Goal: Task Accomplishment & Management: Complete application form

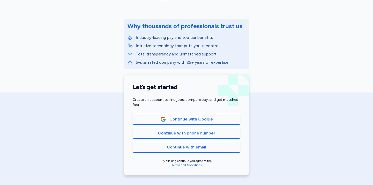
scroll to position [53, 0]
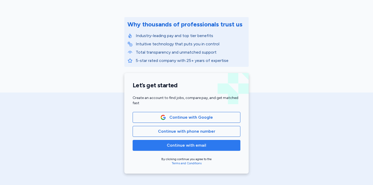
click at [175, 148] on span "Continue with email" at bounding box center [186, 145] width 39 height 6
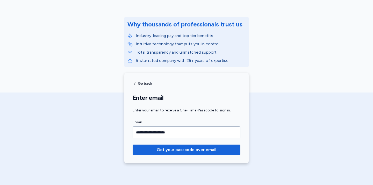
type input "**********"
click at [133, 144] on button "Get your passcode over email" at bounding box center [187, 149] width 108 height 10
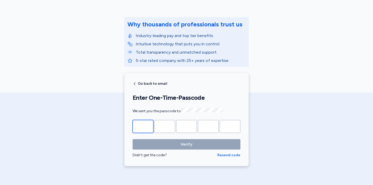
type input "*"
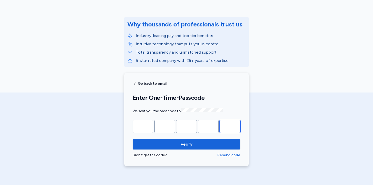
type input "*"
click at [133, 139] on button "Verify" at bounding box center [187, 144] width 108 height 10
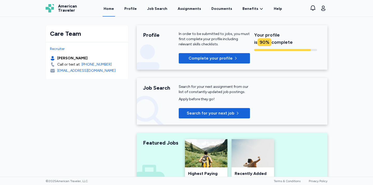
click at [66, 122] on div "Care Team Recruiter [PERSON_NAME] Call or text at: [PHONE_NUMBER] [EMAIL_ADDRES…" at bounding box center [186, 185] width 290 height 337
click at [211, 59] on span "Complete your profile" at bounding box center [211, 58] width 44 height 6
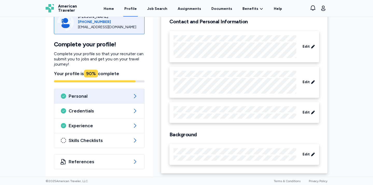
scroll to position [41, 0]
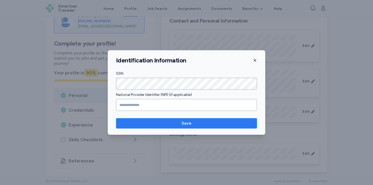
click at [187, 122] on span "Save" at bounding box center [187, 123] width 10 height 6
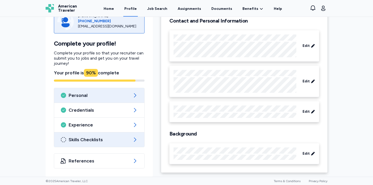
click at [105, 142] on span "Skills Checklists" at bounding box center [99, 139] width 61 height 6
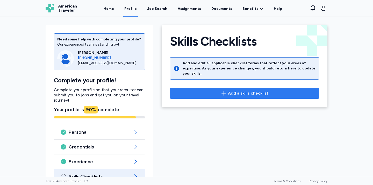
click at [229, 90] on span "Add a skills checklist" at bounding box center [248, 93] width 40 height 6
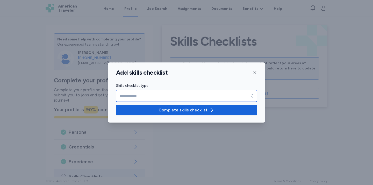
click at [139, 94] on input "Skills checklist type" at bounding box center [186, 96] width 141 height 12
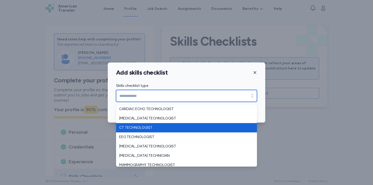
type input "**********"
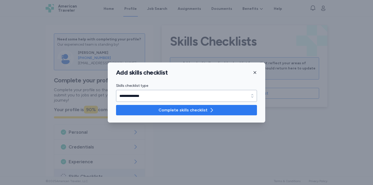
click at [165, 108] on span "Complete skills checklist" at bounding box center [182, 110] width 49 height 6
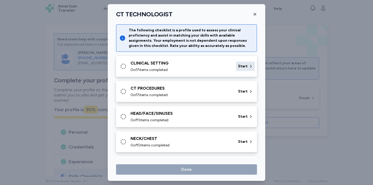
click at [244, 68] on span "Start" at bounding box center [243, 66] width 10 height 5
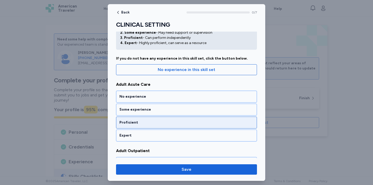
scroll to position [42, 0]
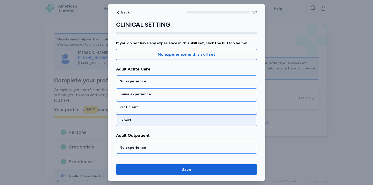
click at [161, 121] on div "Expert" at bounding box center [186, 120] width 134 height 5
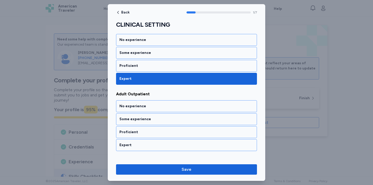
scroll to position [109, 0]
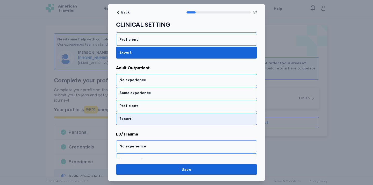
click at [160, 121] on div "Expert" at bounding box center [186, 118] width 134 height 5
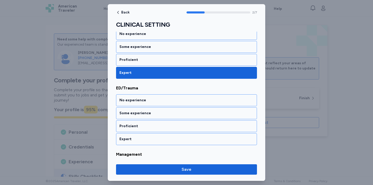
scroll to position [176, 0]
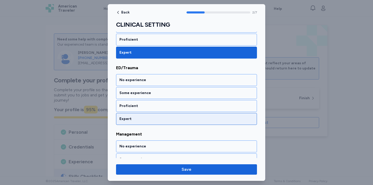
click at [145, 123] on div "Expert" at bounding box center [186, 119] width 141 height 12
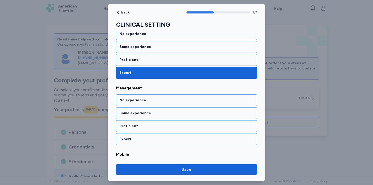
scroll to position [242, 0]
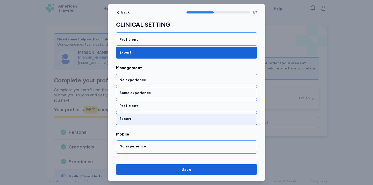
click at [149, 120] on div "Expert" at bounding box center [186, 118] width 134 height 5
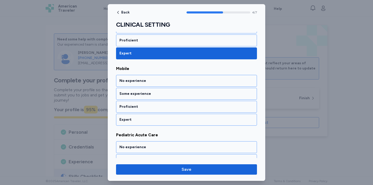
scroll to position [308, 0]
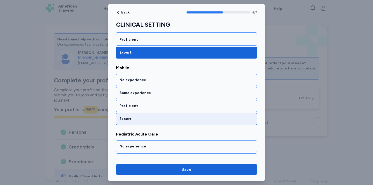
click at [136, 120] on div "Expert" at bounding box center [186, 118] width 134 height 5
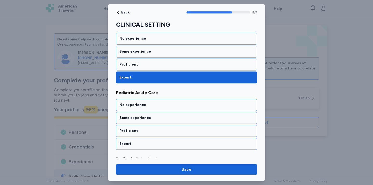
scroll to position [374, 0]
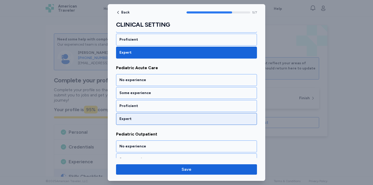
click at [148, 119] on div "Expert" at bounding box center [186, 118] width 134 height 5
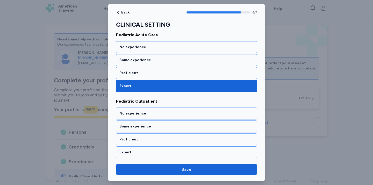
scroll to position [409, 0]
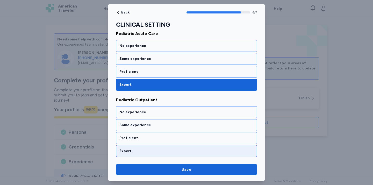
click at [134, 154] on div "Expert" at bounding box center [186, 151] width 141 height 12
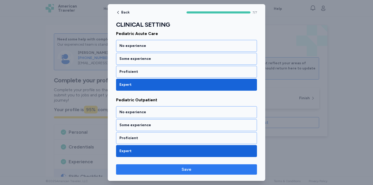
click at [167, 170] on span "Save" at bounding box center [186, 169] width 133 height 6
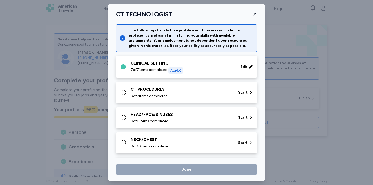
click at [165, 97] on span "0 of 7 items completed" at bounding box center [149, 95] width 37 height 5
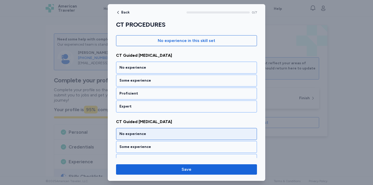
scroll to position [54, 0]
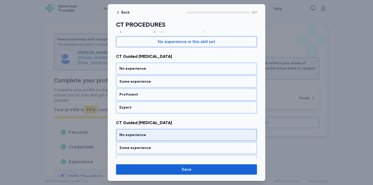
click at [146, 134] on div "No experience" at bounding box center [186, 134] width 134 height 5
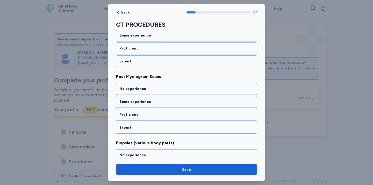
scroll to position [168, 0]
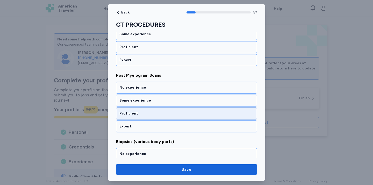
click at [146, 114] on div "Proficient" at bounding box center [186, 113] width 134 height 5
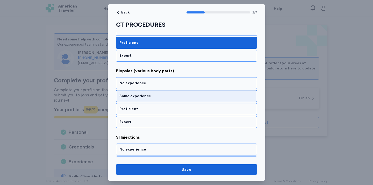
scroll to position [246, 0]
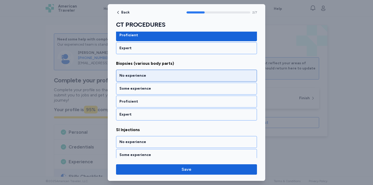
click at [170, 79] on div "No experience" at bounding box center [186, 76] width 141 height 12
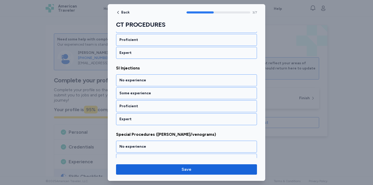
scroll to position [308, 0]
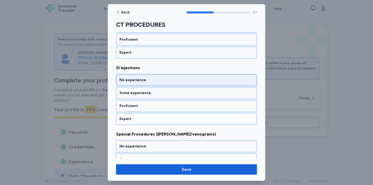
click at [165, 84] on div "No experience" at bounding box center [186, 80] width 141 height 12
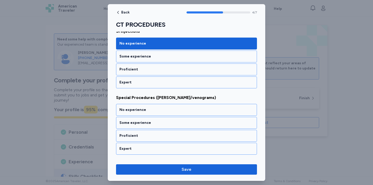
scroll to position [374, 0]
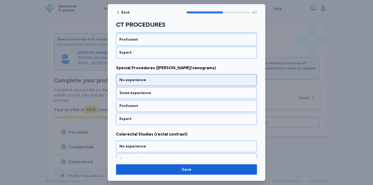
click at [153, 83] on div "No experience" at bounding box center [186, 80] width 141 height 12
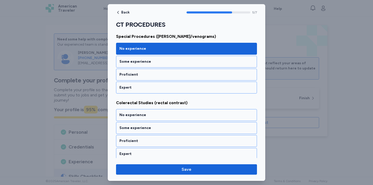
scroll to position [409, 0]
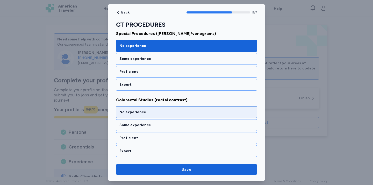
click at [150, 114] on div "No experience" at bounding box center [186, 112] width 134 height 5
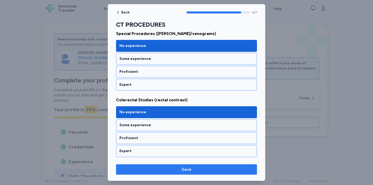
click at [162, 170] on span "Save" at bounding box center [186, 169] width 133 height 6
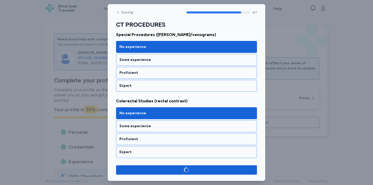
scroll to position [408, 0]
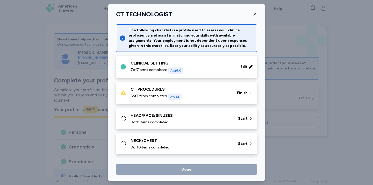
click at [192, 93] on div "CT PROCEDURES 6 of 7 items completed Avg 1.3" at bounding box center [181, 92] width 100 height 13
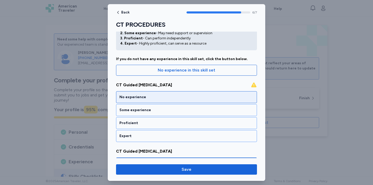
scroll to position [26, 0]
click at [140, 95] on div "No experience" at bounding box center [186, 96] width 134 height 5
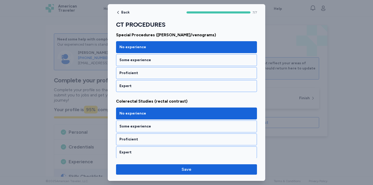
scroll to position [409, 0]
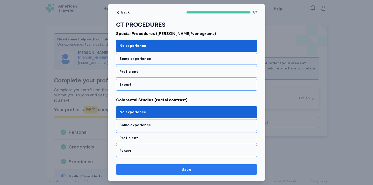
click at [180, 170] on span "Save" at bounding box center [186, 169] width 133 height 6
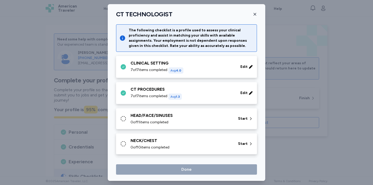
click at [158, 121] on span "0 of 11 items completed" at bounding box center [150, 122] width 38 height 5
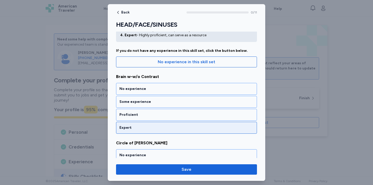
click at [158, 127] on div "Expert" at bounding box center [186, 127] width 134 height 5
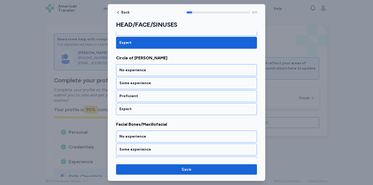
scroll to position [121, 0]
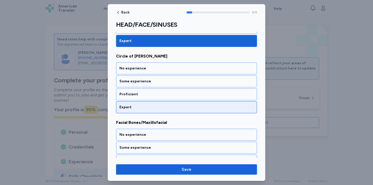
click at [149, 106] on div "Expert" at bounding box center [186, 107] width 134 height 5
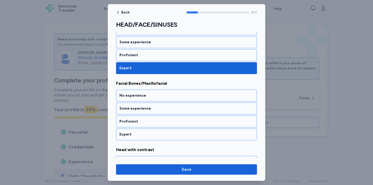
scroll to position [176, 0]
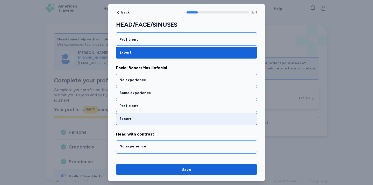
click at [154, 114] on div "Expert" at bounding box center [186, 119] width 141 height 12
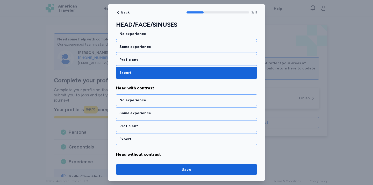
scroll to position [242, 0]
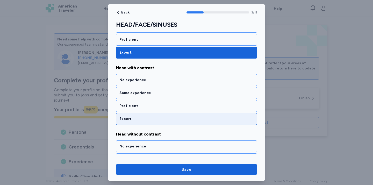
click at [159, 119] on div "Expert" at bounding box center [186, 118] width 134 height 5
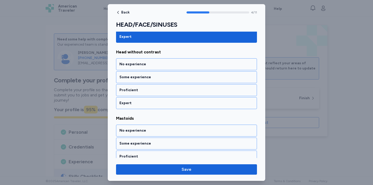
scroll to position [324, 0]
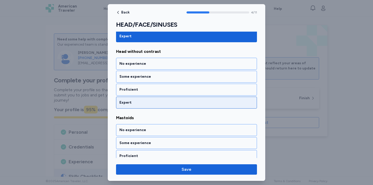
click at [151, 107] on div "Expert" at bounding box center [186, 103] width 141 height 12
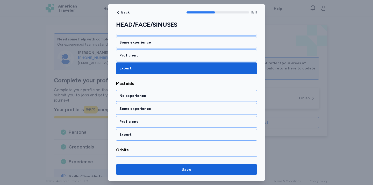
scroll to position [374, 0]
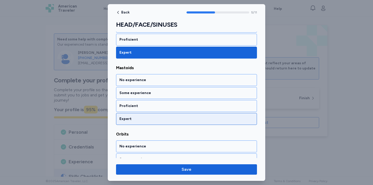
click at [153, 120] on div "Expert" at bounding box center [186, 118] width 134 height 5
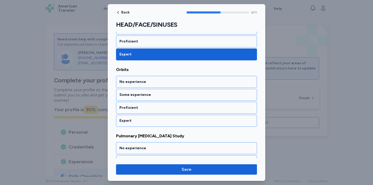
scroll to position [441, 0]
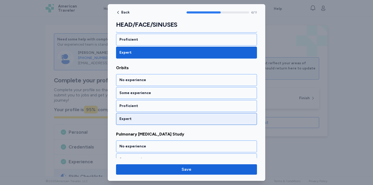
click at [161, 122] on div "Expert" at bounding box center [186, 119] width 141 height 12
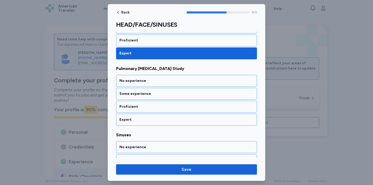
scroll to position [507, 0]
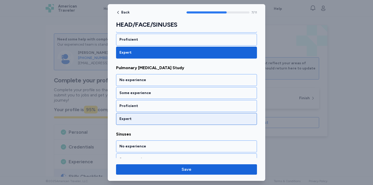
click at [167, 120] on div "Expert" at bounding box center [186, 118] width 134 height 5
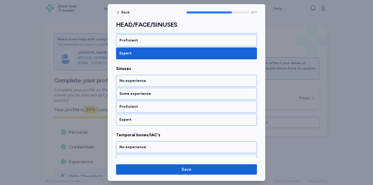
scroll to position [573, 0]
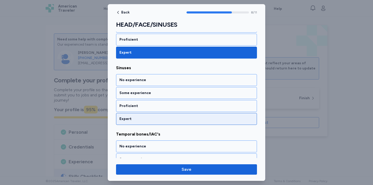
click at [165, 121] on div "Expert" at bounding box center [186, 119] width 141 height 12
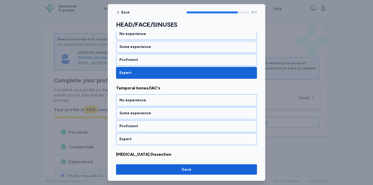
scroll to position [640, 0]
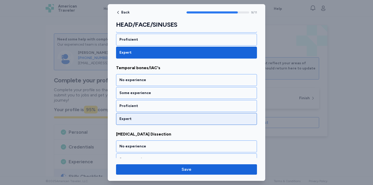
click at [165, 120] on div "Expert" at bounding box center [186, 118] width 134 height 5
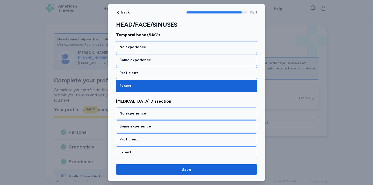
scroll to position [674, 0]
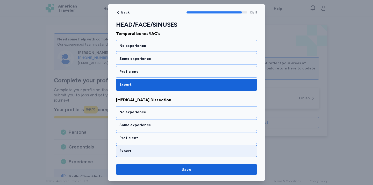
click at [159, 151] on div "Expert" at bounding box center [186, 150] width 134 height 5
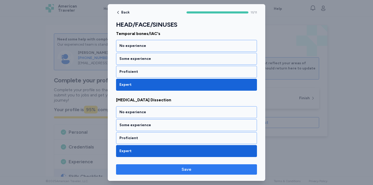
click at [189, 170] on span "Save" at bounding box center [187, 169] width 10 height 6
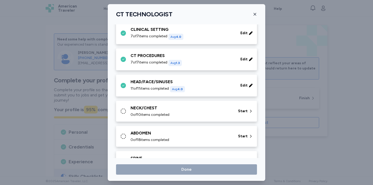
scroll to position [45, 0]
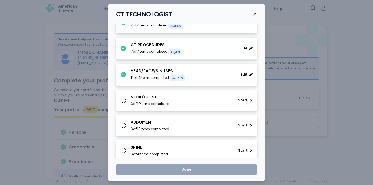
click at [176, 100] on div "NECK/CHEST" at bounding box center [181, 97] width 101 height 6
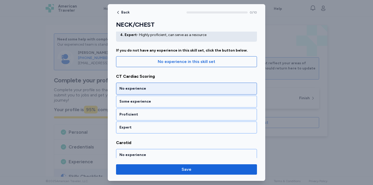
scroll to position [35, 0]
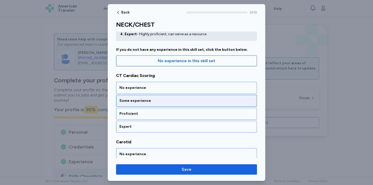
click at [154, 104] on div "Some experience" at bounding box center [186, 101] width 141 height 12
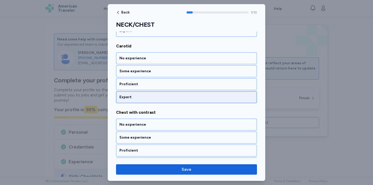
scroll to position [133, 0]
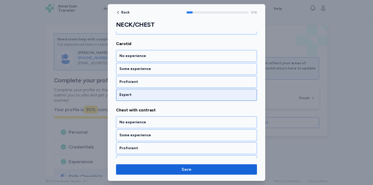
click at [152, 99] on div "Expert" at bounding box center [186, 95] width 141 height 12
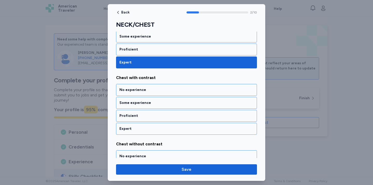
scroll to position [176, 0]
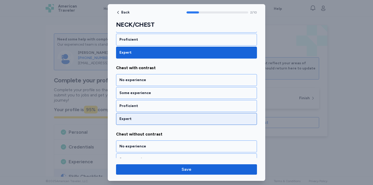
click at [142, 117] on div "Expert" at bounding box center [186, 118] width 134 height 5
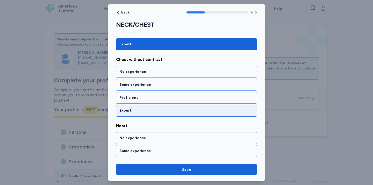
click at [129, 107] on div "Expert" at bounding box center [186, 111] width 141 height 12
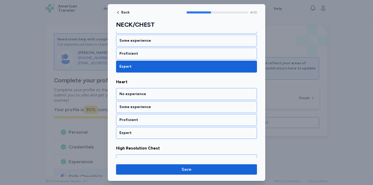
scroll to position [308, 0]
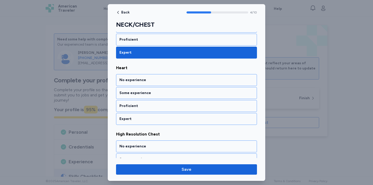
click at [153, 99] on div "No experience Some experience Proficient Expert" at bounding box center [186, 99] width 141 height 51
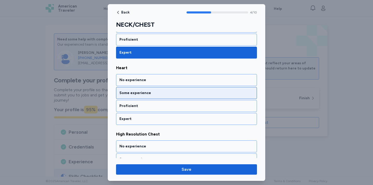
click at [155, 97] on div "Some experience" at bounding box center [186, 93] width 141 height 12
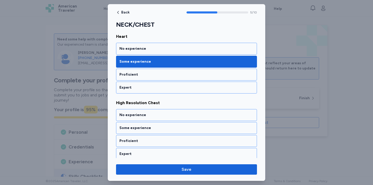
scroll to position [374, 0]
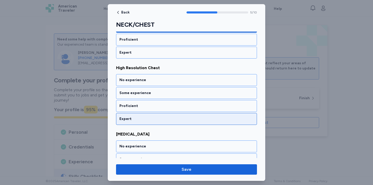
click at [157, 121] on div "Expert" at bounding box center [186, 118] width 134 height 5
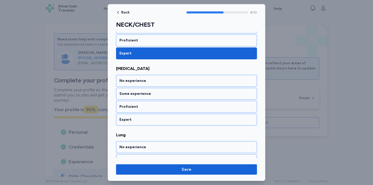
scroll to position [441, 0]
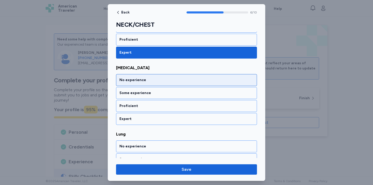
click at [166, 85] on div "No experience" at bounding box center [186, 80] width 141 height 12
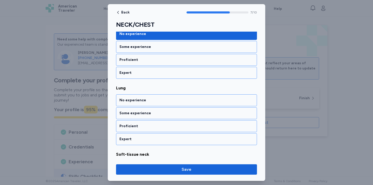
scroll to position [507, 0]
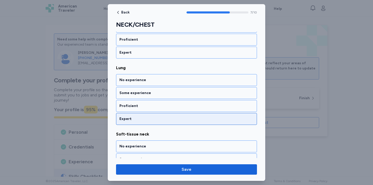
click at [160, 120] on div "Expert" at bounding box center [186, 118] width 134 height 5
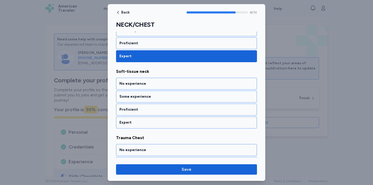
scroll to position [573, 0]
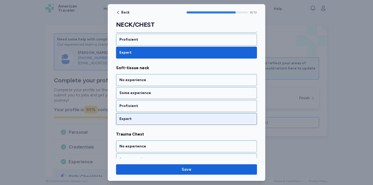
click at [146, 121] on div "Expert" at bounding box center [186, 118] width 134 height 5
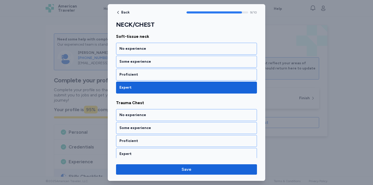
scroll to position [607, 0]
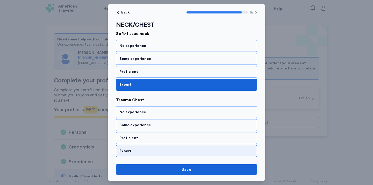
click at [136, 155] on div "Expert" at bounding box center [186, 151] width 141 height 12
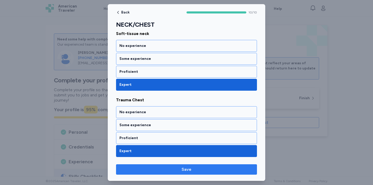
click at [170, 170] on span "Save" at bounding box center [186, 169] width 133 height 6
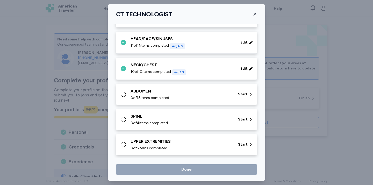
scroll to position [83, 0]
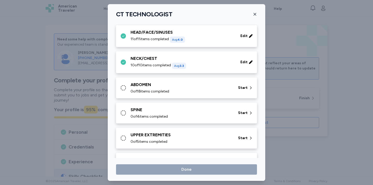
click at [146, 91] on span "0 of 18 items completed" at bounding box center [150, 91] width 39 height 5
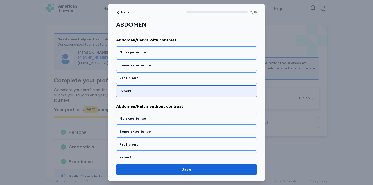
click at [133, 95] on div "Expert" at bounding box center [186, 91] width 141 height 12
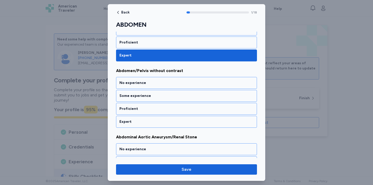
scroll to position [109, 0]
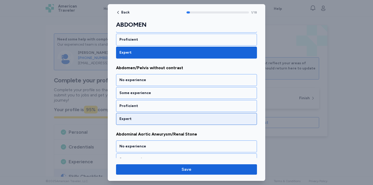
click at [142, 119] on div "Expert" at bounding box center [186, 118] width 134 height 5
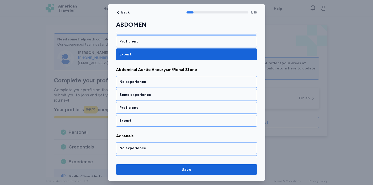
scroll to position [176, 0]
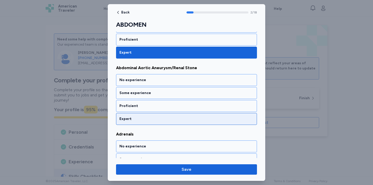
click at [139, 122] on div "Expert" at bounding box center [186, 119] width 141 height 12
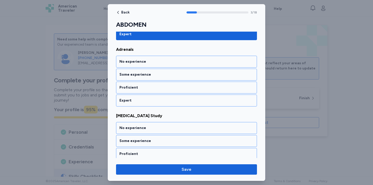
scroll to position [261, 0]
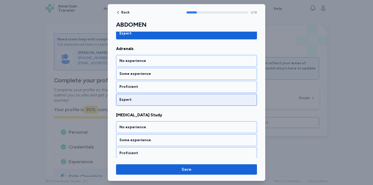
click at [133, 101] on div "Expert" at bounding box center [186, 99] width 134 height 5
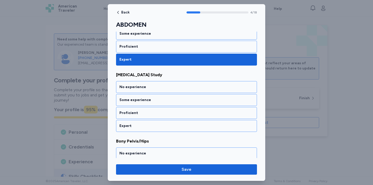
scroll to position [308, 0]
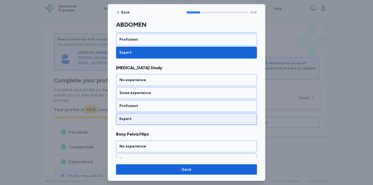
click at [137, 119] on div "Expert" at bounding box center [186, 118] width 134 height 5
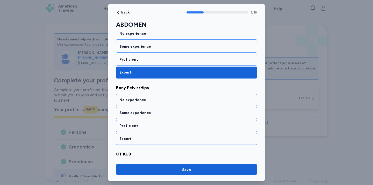
scroll to position [374, 0]
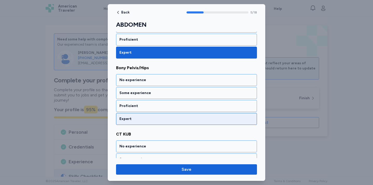
click at [137, 119] on div "Expert" at bounding box center [186, 118] width 134 height 5
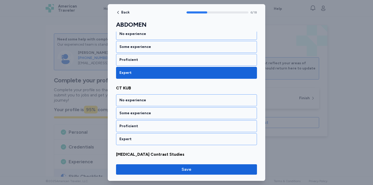
scroll to position [441, 0]
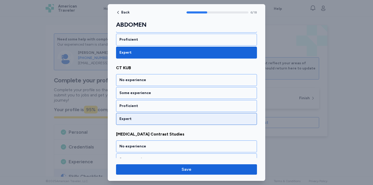
click at [143, 119] on div "Expert" at bounding box center [186, 118] width 134 height 5
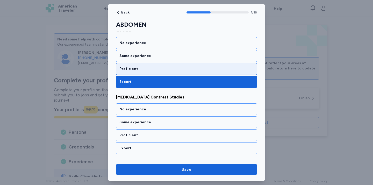
click at [153, 70] on div "Proficient" at bounding box center [186, 68] width 134 height 5
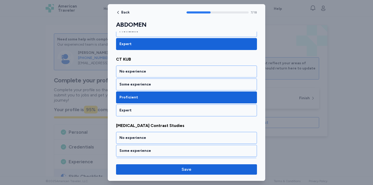
scroll to position [447, 0]
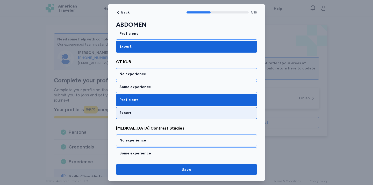
click at [137, 113] on div "Expert" at bounding box center [186, 112] width 134 height 5
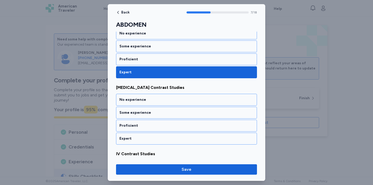
scroll to position [507, 0]
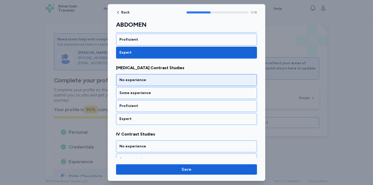
click at [172, 83] on div "No experience" at bounding box center [186, 80] width 141 height 12
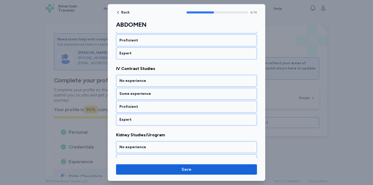
scroll to position [573, 0]
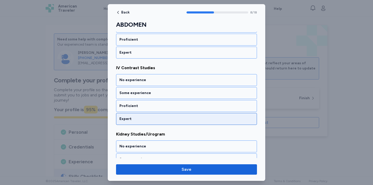
click at [140, 119] on div "Expert" at bounding box center [186, 118] width 134 height 5
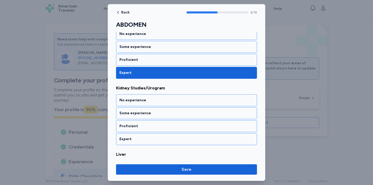
scroll to position [640, 0]
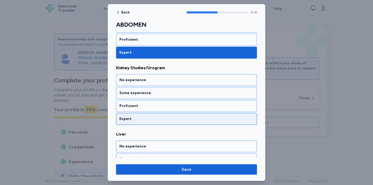
click at [139, 123] on div "Expert" at bounding box center [186, 119] width 141 height 12
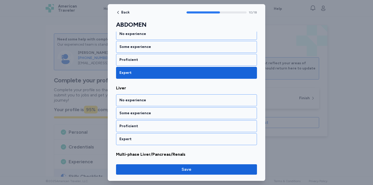
scroll to position [706, 0]
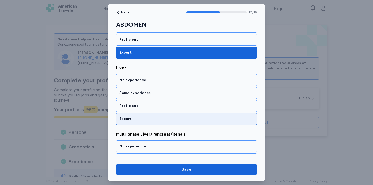
click at [138, 118] on div "Expert" at bounding box center [186, 118] width 134 height 5
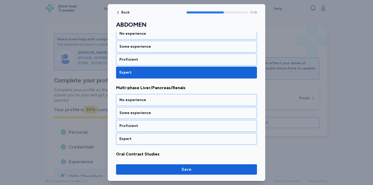
scroll to position [772, 0]
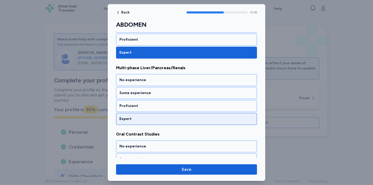
click at [141, 122] on div "Expert" at bounding box center [186, 119] width 141 height 12
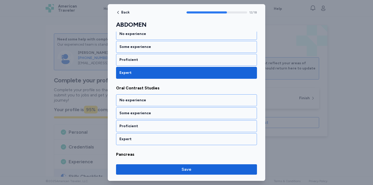
scroll to position [838, 0]
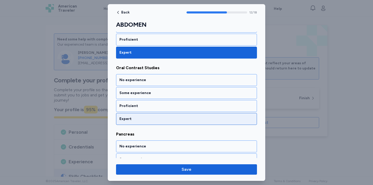
click at [131, 121] on div "Expert" at bounding box center [186, 119] width 141 height 12
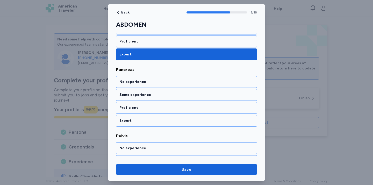
scroll to position [905, 0]
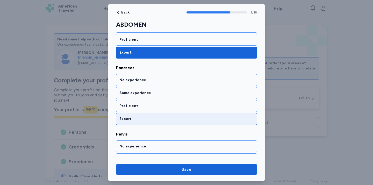
click at [135, 121] on div "Expert" at bounding box center [186, 118] width 134 height 5
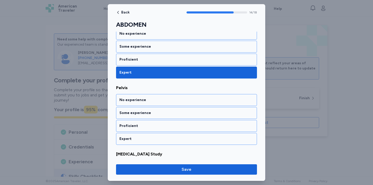
scroll to position [971, 0]
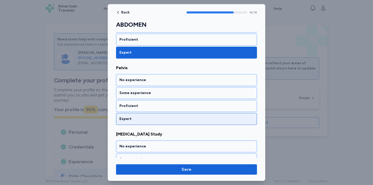
click at [134, 118] on div "Expert" at bounding box center [186, 118] width 134 height 5
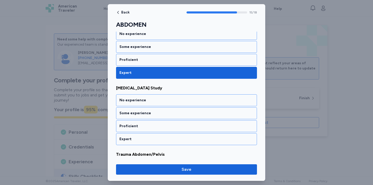
scroll to position [1037, 0]
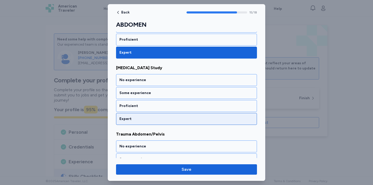
click at [136, 120] on div "Expert" at bounding box center [186, 118] width 134 height 5
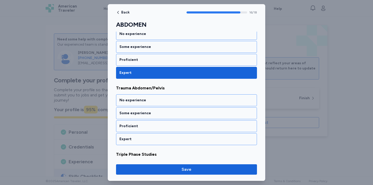
scroll to position [1104, 0]
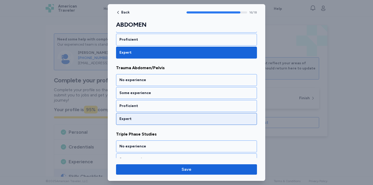
click at [131, 118] on div "Expert" at bounding box center [186, 118] width 134 height 5
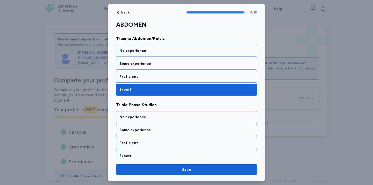
scroll to position [1138, 0]
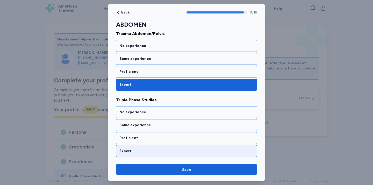
click at [120, 154] on div "Expert" at bounding box center [186, 151] width 141 height 12
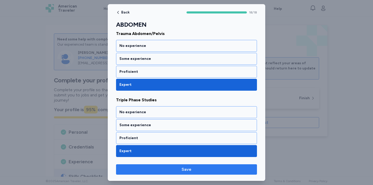
click at [188, 168] on span "Save" at bounding box center [187, 169] width 10 height 6
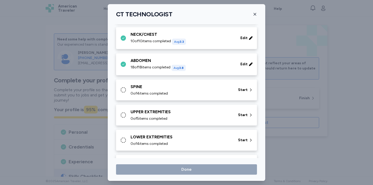
scroll to position [116, 0]
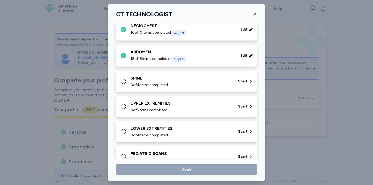
click at [140, 79] on div "SPINE" at bounding box center [181, 78] width 101 height 6
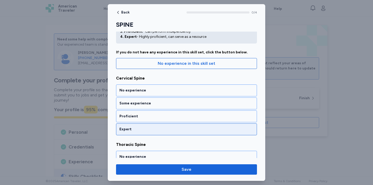
click at [148, 132] on div "Expert" at bounding box center [186, 129] width 134 height 5
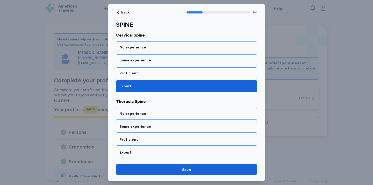
scroll to position [109, 0]
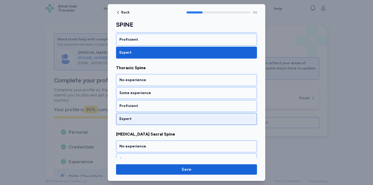
click at [148, 118] on div "Expert" at bounding box center [186, 118] width 134 height 5
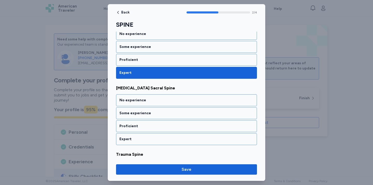
scroll to position [176, 0]
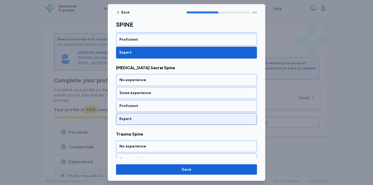
click at [135, 124] on div "Expert" at bounding box center [186, 119] width 141 height 12
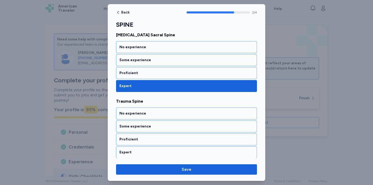
scroll to position [210, 0]
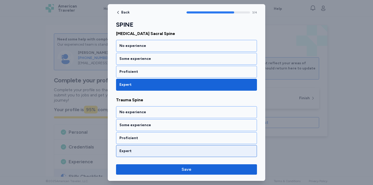
click at [134, 149] on div "Expert" at bounding box center [186, 150] width 134 height 5
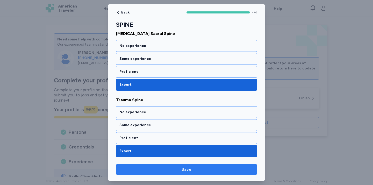
click at [194, 167] on span "Save" at bounding box center [186, 169] width 133 height 6
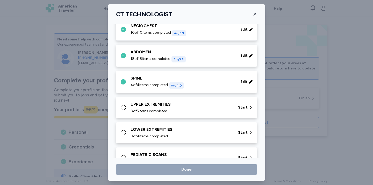
scroll to position [134, 0]
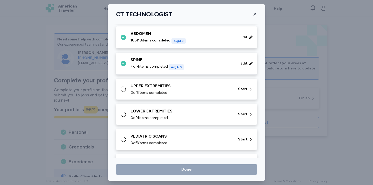
click at [141, 87] on div "UPPER EXTREMITIES" at bounding box center [181, 86] width 101 height 6
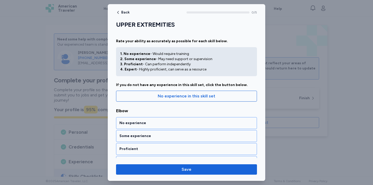
scroll to position [30, 0]
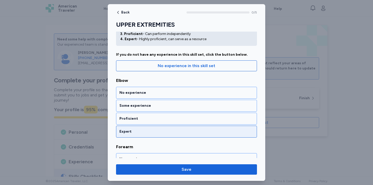
click at [132, 132] on div "Expert" at bounding box center [186, 131] width 134 height 5
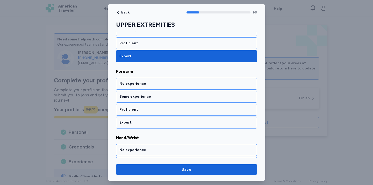
scroll to position [109, 0]
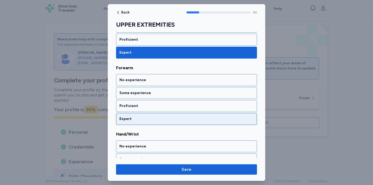
click at [141, 121] on div "Expert" at bounding box center [186, 119] width 141 height 12
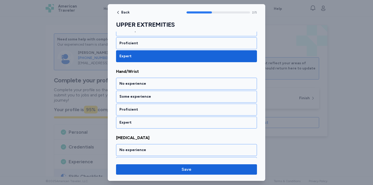
scroll to position [176, 0]
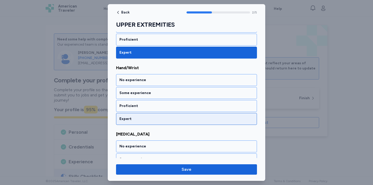
click at [130, 118] on div "Expert" at bounding box center [186, 118] width 134 height 5
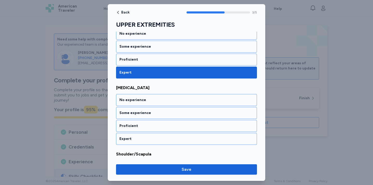
scroll to position [242, 0]
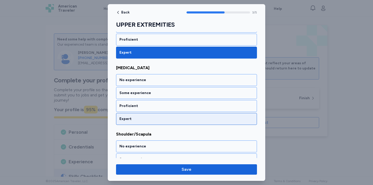
click at [136, 122] on div "Expert" at bounding box center [186, 119] width 141 height 12
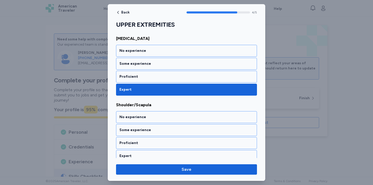
scroll to position [276, 0]
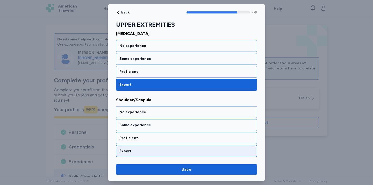
click at [127, 155] on div "Expert" at bounding box center [186, 151] width 141 height 12
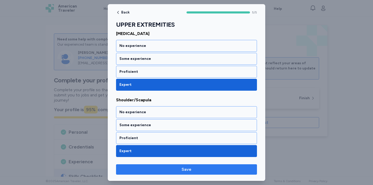
click at [165, 171] on span "Save" at bounding box center [186, 169] width 133 height 6
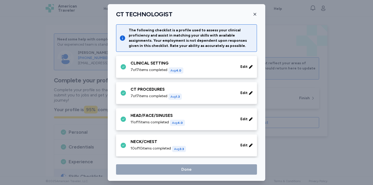
scroll to position [134, 0]
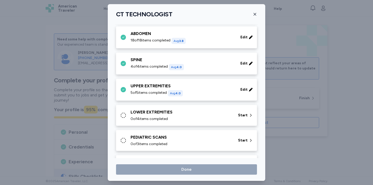
click at [143, 113] on div "LOWER EXTREMITIES" at bounding box center [181, 112] width 101 height 6
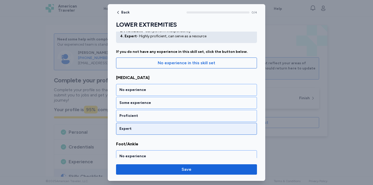
click at [127, 131] on div "Expert" at bounding box center [186, 128] width 134 height 5
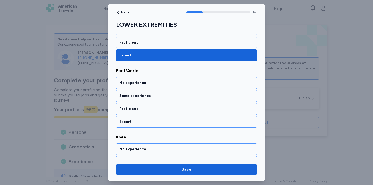
scroll to position [109, 0]
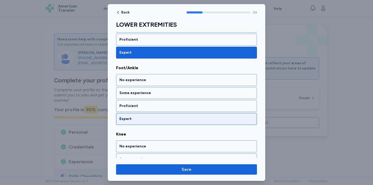
click at [139, 117] on div "Expert" at bounding box center [186, 118] width 134 height 5
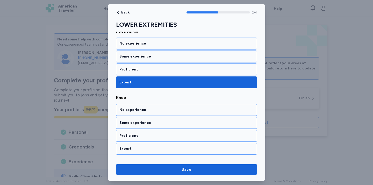
scroll to position [176, 0]
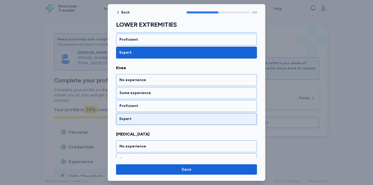
click at [124, 122] on div "Expert" at bounding box center [186, 119] width 141 height 12
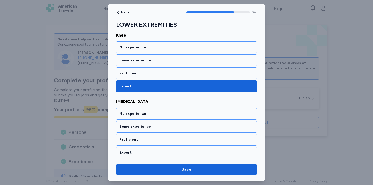
scroll to position [210, 0]
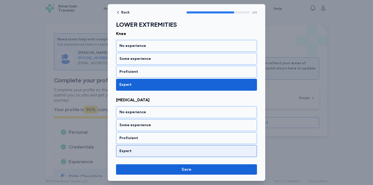
click at [138, 151] on div "Expert" at bounding box center [186, 150] width 134 height 5
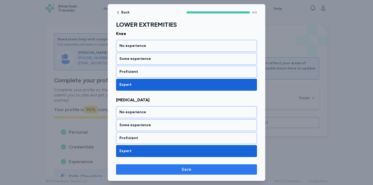
click at [156, 173] on button "Save" at bounding box center [186, 169] width 141 height 10
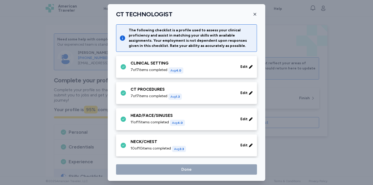
scroll to position [134, 0]
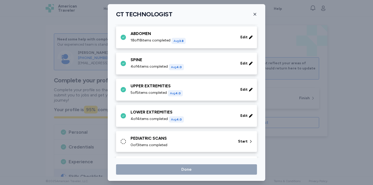
click at [142, 140] on div "PEDIATRIC SCANS" at bounding box center [181, 138] width 101 height 6
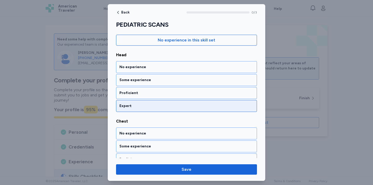
click at [134, 108] on div "Expert" at bounding box center [186, 105] width 134 height 5
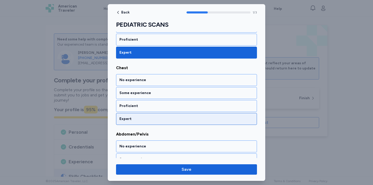
click at [134, 119] on div "Expert" at bounding box center [186, 118] width 134 height 5
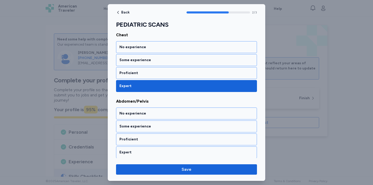
scroll to position [143, 0]
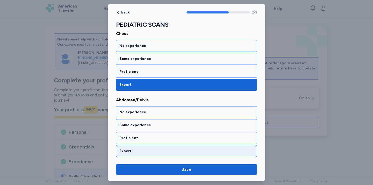
click at [127, 151] on div "Expert" at bounding box center [186, 150] width 134 height 5
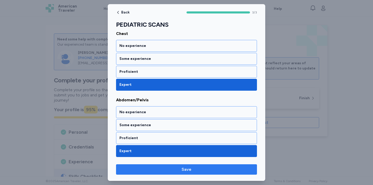
click at [147, 168] on span "Save" at bounding box center [186, 169] width 133 height 6
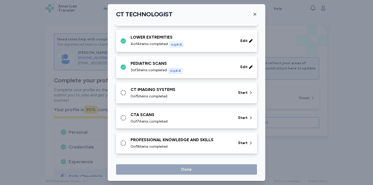
scroll to position [211, 0]
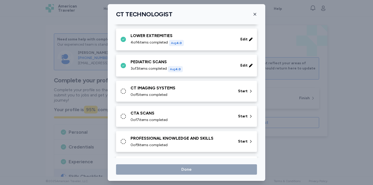
click at [154, 90] on div "CT IMAGING SYSTEMS" at bounding box center [181, 88] width 101 height 6
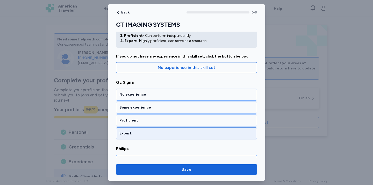
click at [137, 133] on div "Expert" at bounding box center [186, 133] width 134 height 5
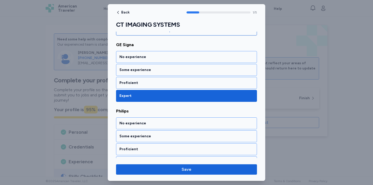
scroll to position [109, 0]
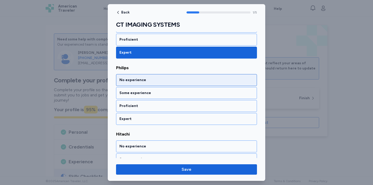
click at [149, 82] on div "No experience" at bounding box center [186, 79] width 134 height 5
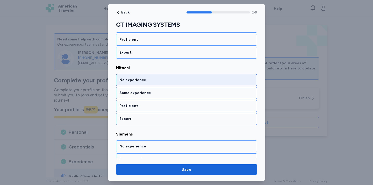
click at [144, 82] on div "No experience" at bounding box center [186, 79] width 134 height 5
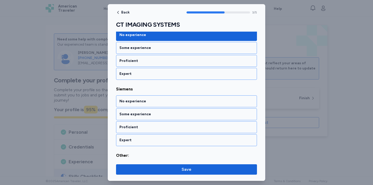
scroll to position [237, 0]
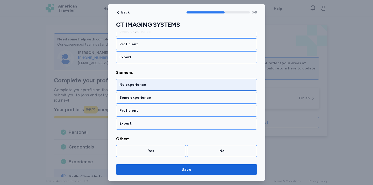
click at [140, 89] on div "No experience" at bounding box center [186, 85] width 141 height 12
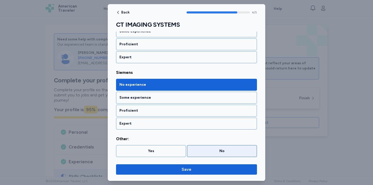
click at [205, 155] on div "No" at bounding box center [222, 151] width 70 height 12
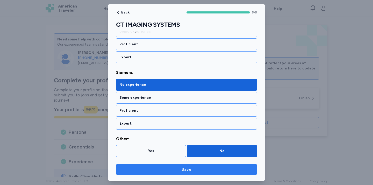
click at [178, 171] on span "Save" at bounding box center [186, 169] width 133 height 6
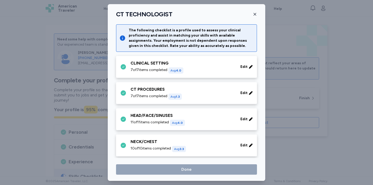
scroll to position [211, 0]
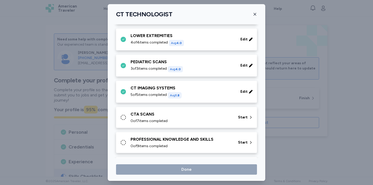
click at [128, 119] on div "CTA SCANS 0 of 7 items completed Start" at bounding box center [187, 117] width 135 height 12
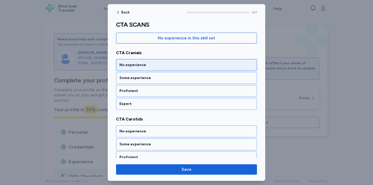
scroll to position [55, 0]
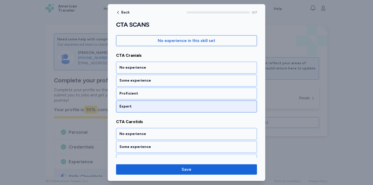
click at [140, 103] on div "Expert" at bounding box center [186, 106] width 141 height 12
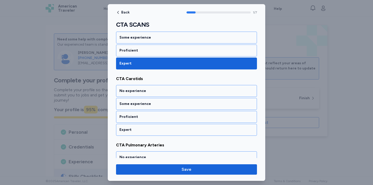
scroll to position [109, 0]
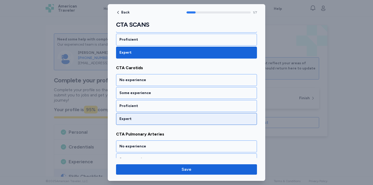
click at [140, 121] on div "Expert" at bounding box center [186, 119] width 141 height 12
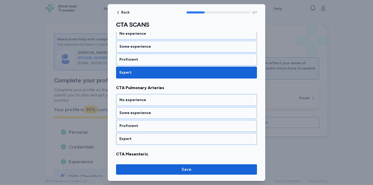
scroll to position [176, 0]
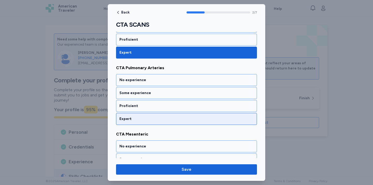
click at [140, 122] on div "Expert" at bounding box center [186, 119] width 141 height 12
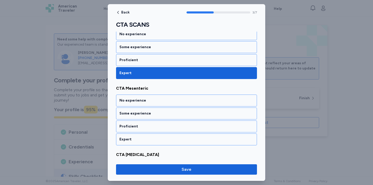
scroll to position [242, 0]
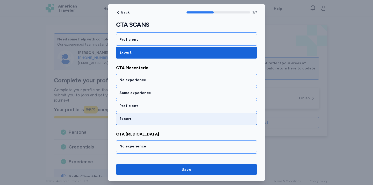
click at [141, 119] on div "Expert" at bounding box center [186, 118] width 134 height 5
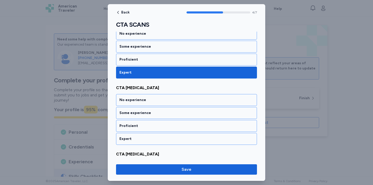
scroll to position [308, 0]
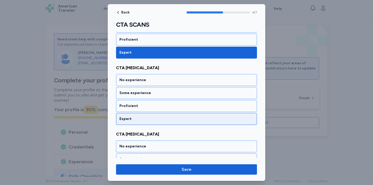
click at [148, 120] on div "Expert" at bounding box center [186, 118] width 134 height 5
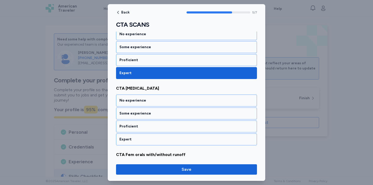
scroll to position [374, 0]
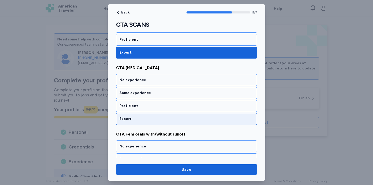
click at [139, 122] on div "Expert" at bounding box center [186, 119] width 141 height 12
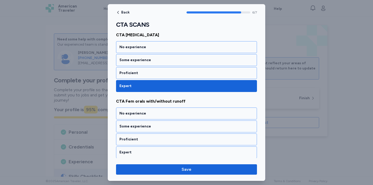
scroll to position [409, 0]
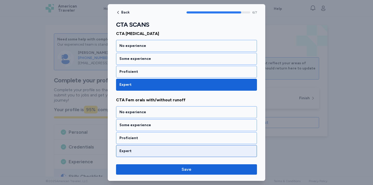
click at [141, 152] on div "Expert" at bounding box center [186, 150] width 134 height 5
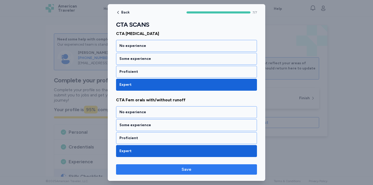
click at [177, 171] on span "Save" at bounding box center [186, 169] width 133 height 6
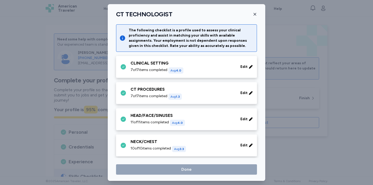
scroll to position [211, 0]
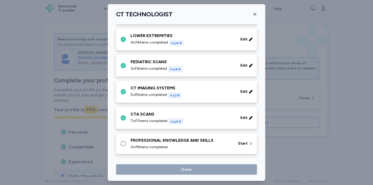
click at [155, 142] on div "PROFESSIONAL KNOWLEDGE AND SKILLS" at bounding box center [181, 140] width 101 height 6
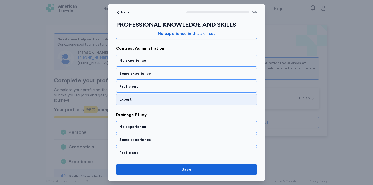
click at [148, 97] on div "Expert" at bounding box center [186, 99] width 134 height 5
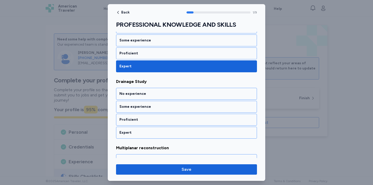
scroll to position [109, 0]
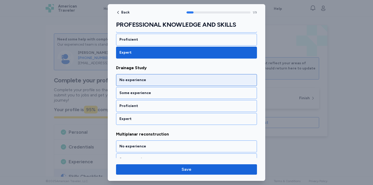
click at [136, 76] on div "No experience" at bounding box center [186, 80] width 141 height 12
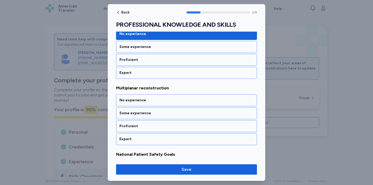
scroll to position [176, 0]
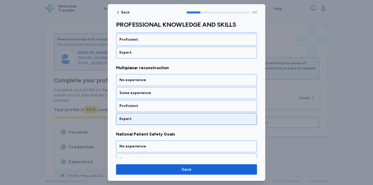
click at [118, 124] on div "Expert" at bounding box center [186, 119] width 141 height 12
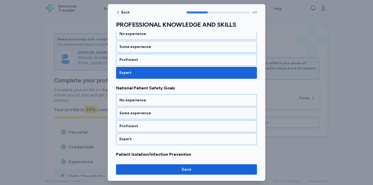
scroll to position [242, 0]
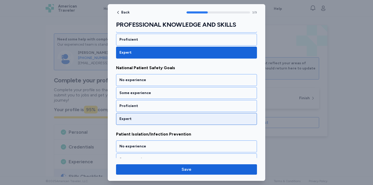
click at [137, 121] on div "Expert" at bounding box center [186, 118] width 134 height 5
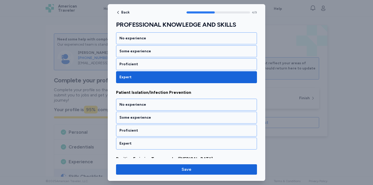
scroll to position [308, 0]
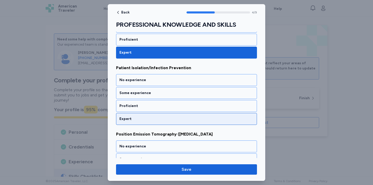
click at [160, 123] on div "Expert" at bounding box center [186, 119] width 141 height 12
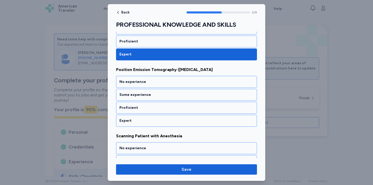
scroll to position [374, 0]
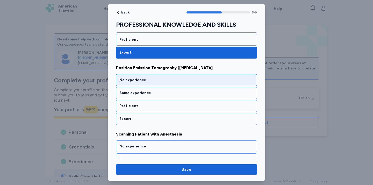
click at [155, 82] on div "No experience" at bounding box center [186, 79] width 134 height 5
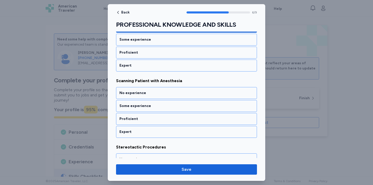
scroll to position [430, 0]
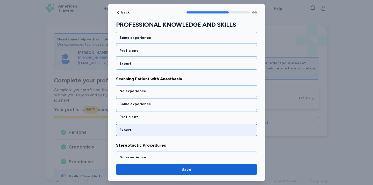
click at [129, 126] on div "Expert" at bounding box center [186, 130] width 141 height 12
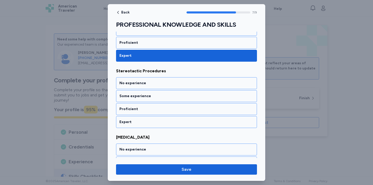
scroll to position [507, 0]
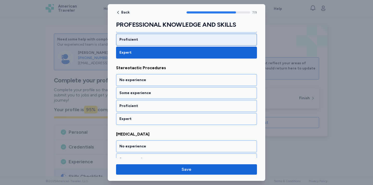
click at [137, 38] on div "Proficient" at bounding box center [186, 39] width 134 height 5
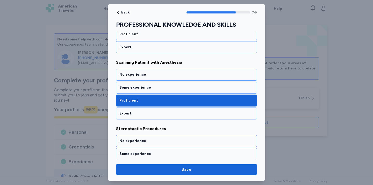
scroll to position [443, 0]
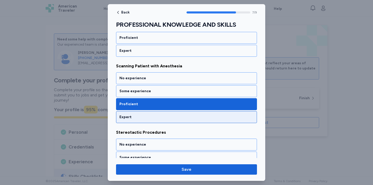
click at [136, 112] on div "Expert" at bounding box center [186, 117] width 141 height 12
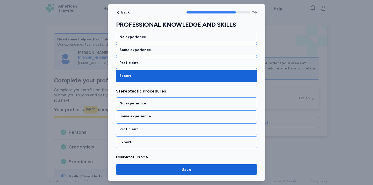
scroll to position [507, 0]
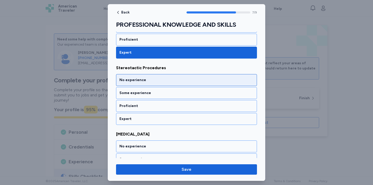
click at [143, 82] on div "No experience" at bounding box center [186, 79] width 134 height 5
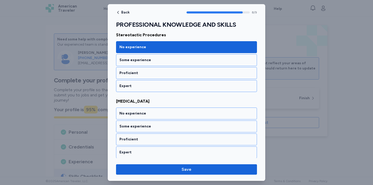
scroll to position [541, 0]
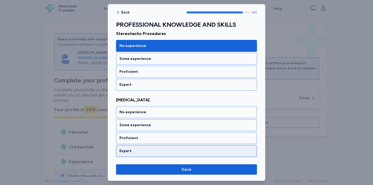
click at [132, 149] on div "Expert" at bounding box center [186, 150] width 134 height 5
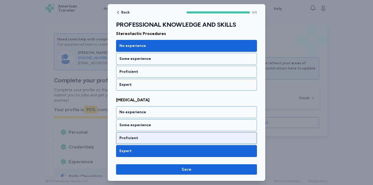
click at [161, 136] on div "Proficient" at bounding box center [186, 137] width 134 height 5
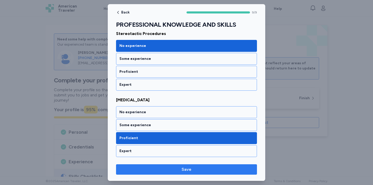
click at [157, 172] on span "Save" at bounding box center [186, 169] width 133 height 6
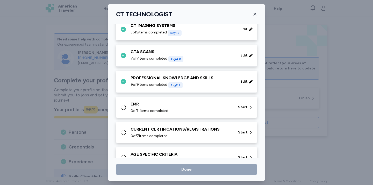
scroll to position [277, 0]
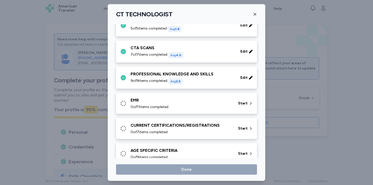
click at [150, 106] on span "0 of 11 items completed" at bounding box center [150, 106] width 38 height 5
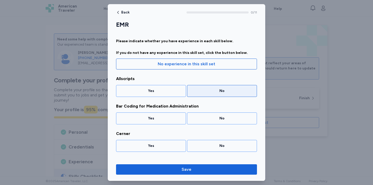
click at [211, 92] on div "No" at bounding box center [221, 90] width 63 height 5
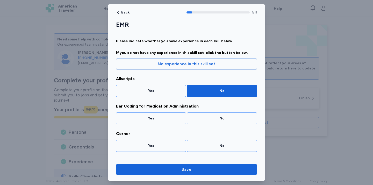
scroll to position [19, 0]
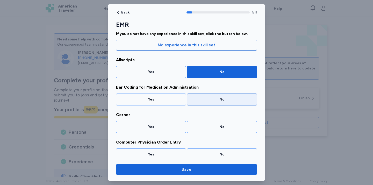
click at [222, 99] on div "No" at bounding box center [221, 99] width 63 height 5
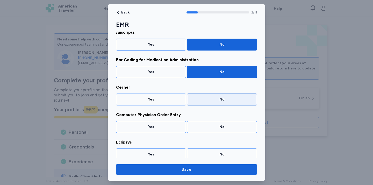
click at [220, 102] on div "No" at bounding box center [221, 99] width 63 height 5
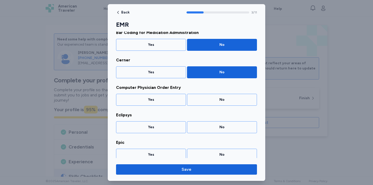
scroll to position [74, 0]
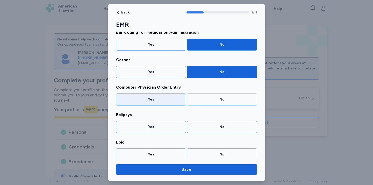
click at [178, 103] on div "Yes" at bounding box center [151, 99] width 70 height 12
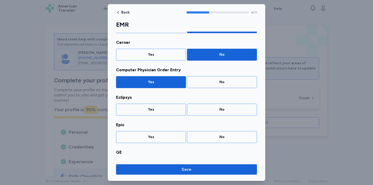
scroll to position [93, 0]
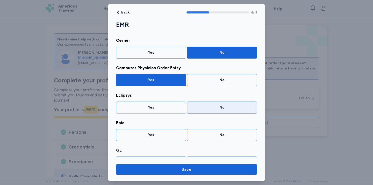
click at [229, 107] on div "No" at bounding box center [221, 107] width 63 height 5
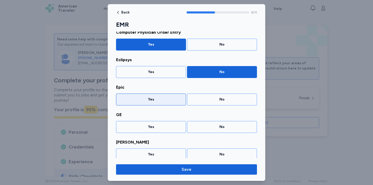
click at [160, 96] on div "Yes" at bounding box center [151, 99] width 70 height 12
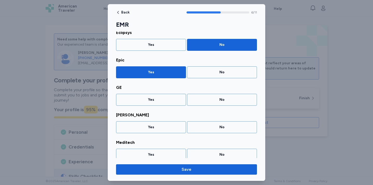
scroll to position [156, 0]
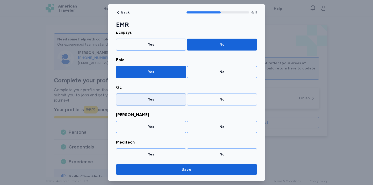
click at [151, 100] on div "Yes" at bounding box center [150, 99] width 63 height 5
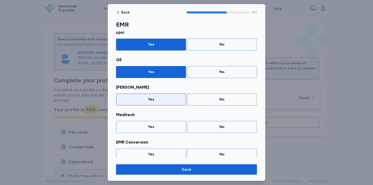
scroll to position [197, 0]
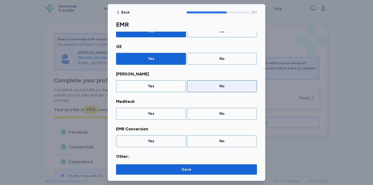
click at [210, 85] on div "No" at bounding box center [221, 86] width 63 height 5
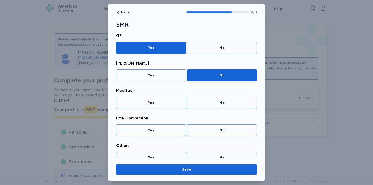
scroll to position [211, 0]
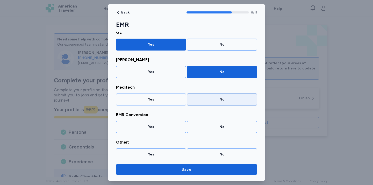
click at [211, 101] on div "No" at bounding box center [221, 99] width 63 height 5
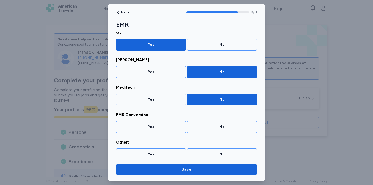
scroll to position [214, 0]
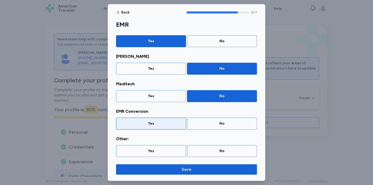
click at [144, 121] on div "Yes" at bounding box center [150, 123] width 63 height 5
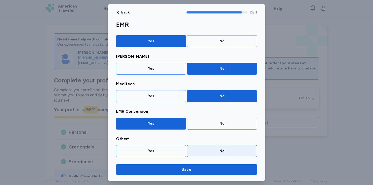
click at [211, 152] on div "No" at bounding box center [221, 150] width 63 height 5
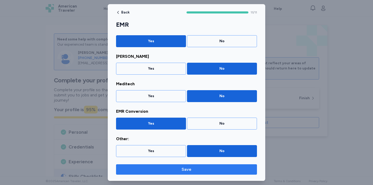
click at [175, 169] on span "Save" at bounding box center [186, 169] width 133 height 6
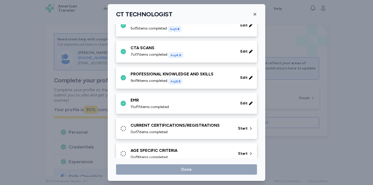
scroll to position [288, 0]
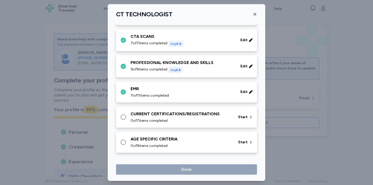
click at [189, 120] on div "0 of 7 items completed" at bounding box center [181, 120] width 101 height 5
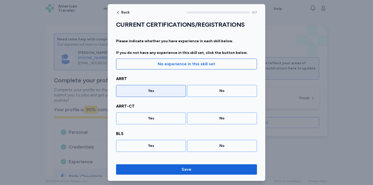
click at [137, 90] on div "Yes" at bounding box center [150, 90] width 63 height 5
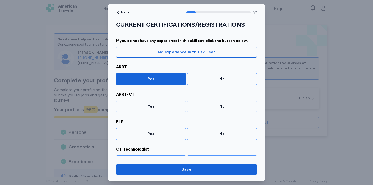
scroll to position [19, 0]
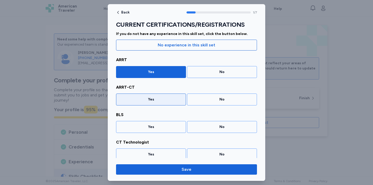
click at [136, 101] on div "Yes" at bounding box center [150, 99] width 63 height 5
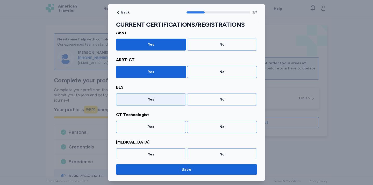
click at [147, 98] on div "Yes" at bounding box center [150, 99] width 63 height 5
click at [144, 104] on div "Yes" at bounding box center [151, 99] width 70 height 12
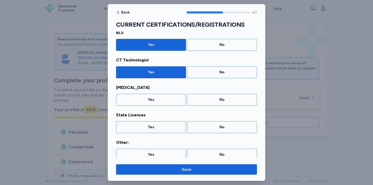
scroll to position [101, 0]
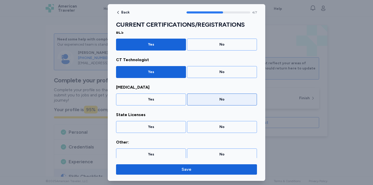
click at [219, 104] on div "No" at bounding box center [222, 99] width 70 height 12
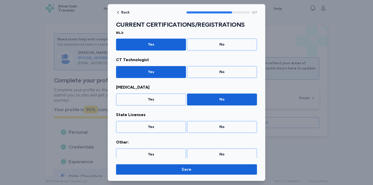
scroll to position [105, 0]
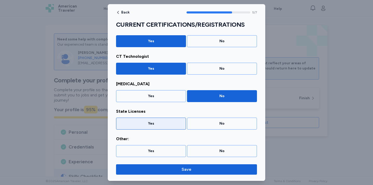
click at [161, 126] on div "Yes" at bounding box center [151, 124] width 70 height 12
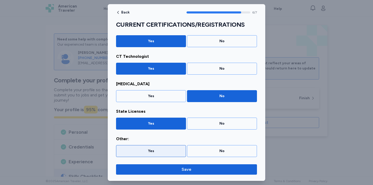
click at [167, 153] on div "Yes" at bounding box center [150, 150] width 63 height 5
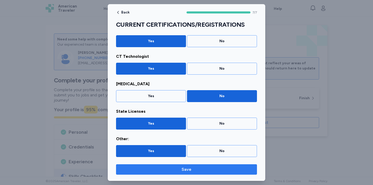
click at [178, 172] on span "Save" at bounding box center [186, 169] width 133 height 6
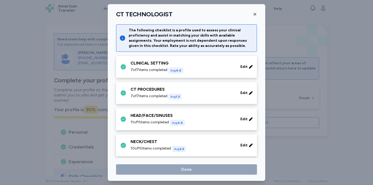
scroll to position [288, 0]
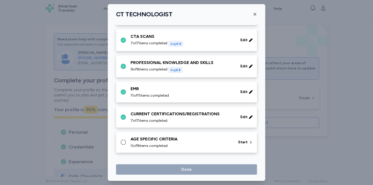
click at [161, 143] on span "0 of 9 items completed" at bounding box center [149, 145] width 37 height 5
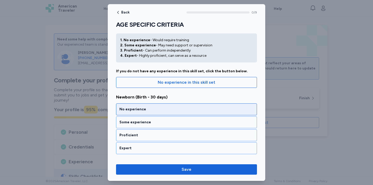
scroll to position [19, 0]
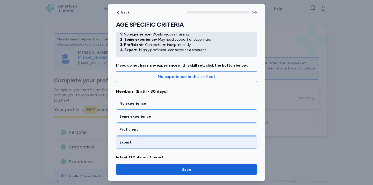
click at [146, 143] on div "Expert" at bounding box center [186, 142] width 134 height 5
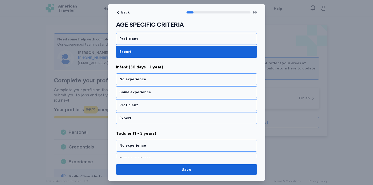
scroll to position [112, 0]
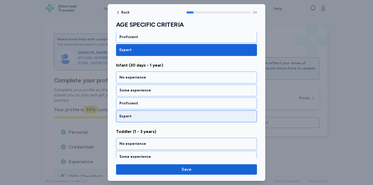
click at [140, 114] on div "Expert" at bounding box center [186, 116] width 134 height 5
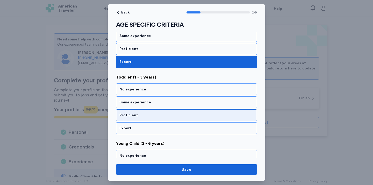
scroll to position [176, 0]
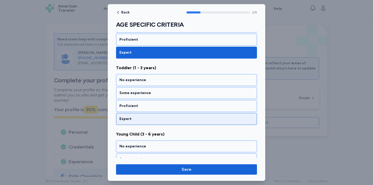
click at [140, 117] on div "Expert" at bounding box center [186, 118] width 134 height 5
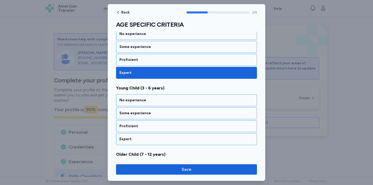
scroll to position [242, 0]
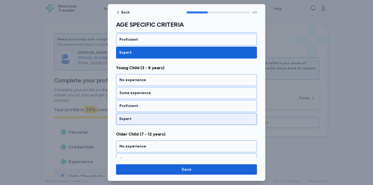
click at [133, 119] on div "Expert" at bounding box center [186, 118] width 134 height 5
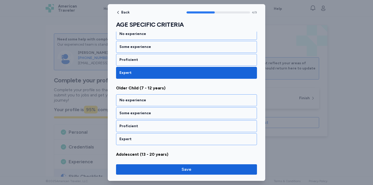
scroll to position [308, 0]
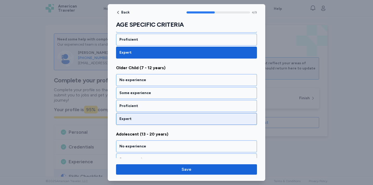
click at [134, 121] on div "Expert" at bounding box center [186, 118] width 134 height 5
click at [135, 121] on div "Expert" at bounding box center [186, 118] width 134 height 5
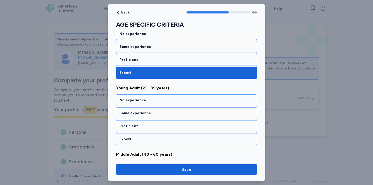
scroll to position [441, 0]
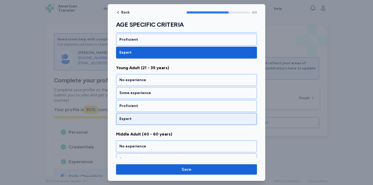
click at [135, 119] on div "Expert" at bounding box center [186, 118] width 134 height 5
click at [134, 120] on div "Expert" at bounding box center [186, 118] width 134 height 5
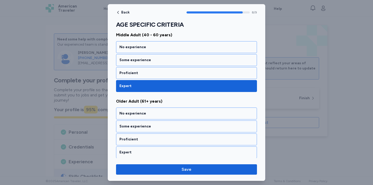
scroll to position [541, 0]
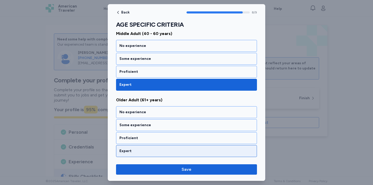
click at [130, 152] on div "Expert" at bounding box center [186, 150] width 134 height 5
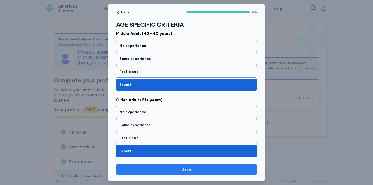
click at [172, 168] on span "Save" at bounding box center [186, 169] width 133 height 6
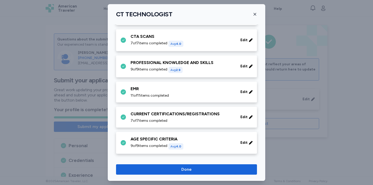
scroll to position [289, 0]
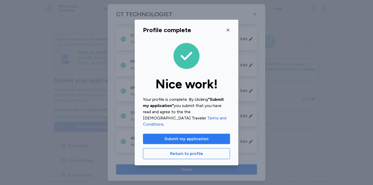
click at [190, 137] on span "Submit my application" at bounding box center [186, 139] width 44 height 6
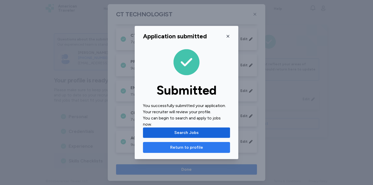
click at [177, 147] on button "Return to profile" at bounding box center [186, 147] width 87 height 11
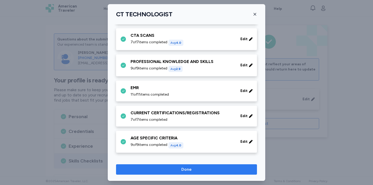
click at [171, 170] on span "Done" at bounding box center [186, 169] width 133 height 6
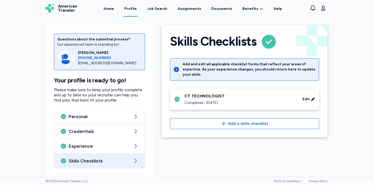
scroll to position [21, 0]
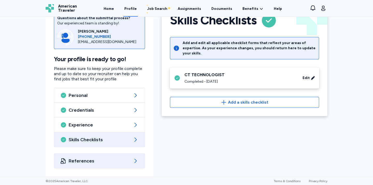
click at [113, 158] on span "References" at bounding box center [100, 161] width 62 height 6
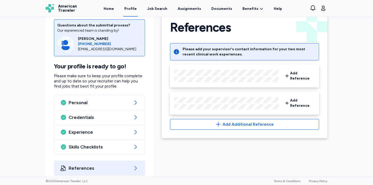
scroll to position [21, 0]
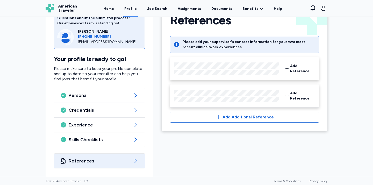
click at [213, 160] on div "References Back References Please add your supervisor's contact information for…" at bounding box center [244, 88] width 174 height 177
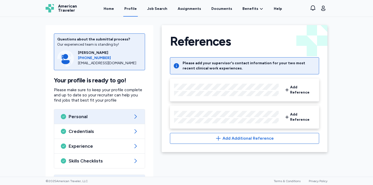
click at [84, 119] on span "Personal" at bounding box center [100, 116] width 62 height 6
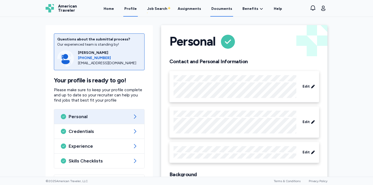
click at [219, 11] on link "Documents" at bounding box center [221, 9] width 23 height 16
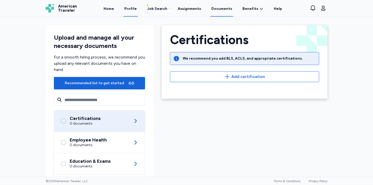
click at [128, 7] on link "Profile" at bounding box center [130, 9] width 15 height 16
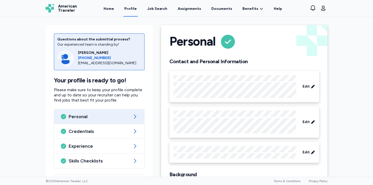
scroll to position [41, 0]
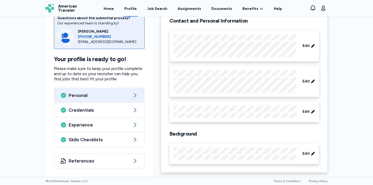
click at [137, 6] on link "Profile" at bounding box center [130, 9] width 15 height 16
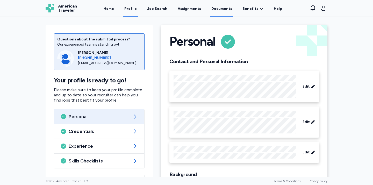
click at [220, 10] on link "Documents" at bounding box center [221, 9] width 23 height 16
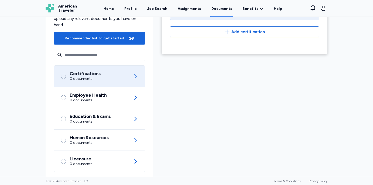
scroll to position [53, 0]
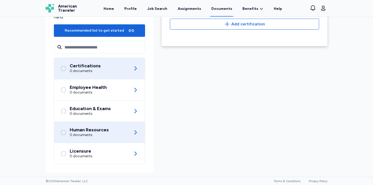
click at [116, 136] on div "Human Resources 0 documents" at bounding box center [99, 132] width 78 height 21
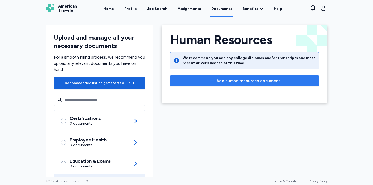
click at [214, 81] on icon "button" at bounding box center [212, 81] width 6 height 6
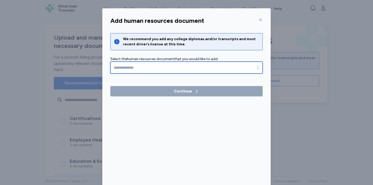
click at [160, 70] on input "text" at bounding box center [186, 68] width 152 height 12
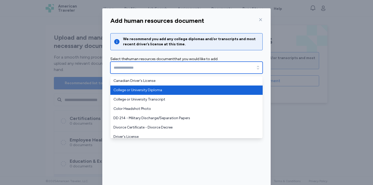
type input "**********"
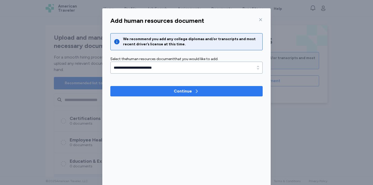
click at [179, 92] on div "Continue" at bounding box center [183, 91] width 18 height 6
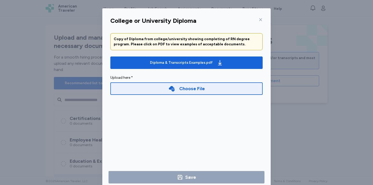
click at [174, 90] on icon at bounding box center [172, 88] width 6 height 5
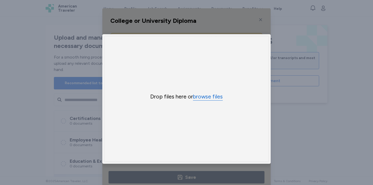
click at [202, 95] on button "browse files" at bounding box center [208, 97] width 30 height 8
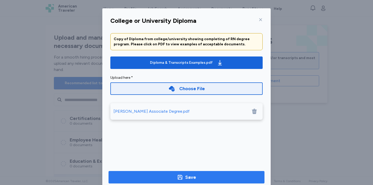
click at [174, 173] on span "Save" at bounding box center [187, 176] width 148 height 7
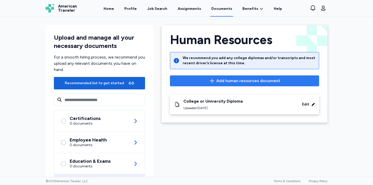
click at [245, 83] on span "Add human resources document" at bounding box center [248, 81] width 64 height 6
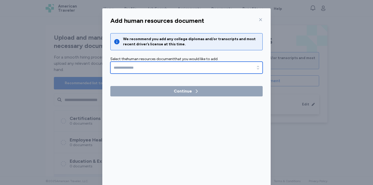
click at [158, 66] on input "text" at bounding box center [186, 68] width 152 height 12
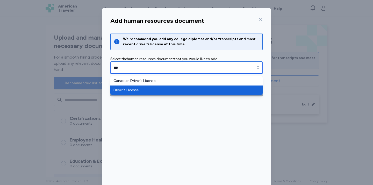
type input "**********"
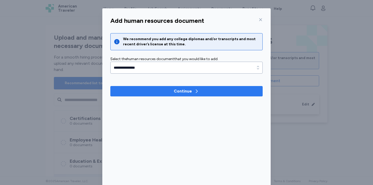
click at [164, 89] on span "Continue" at bounding box center [186, 91] width 144 height 6
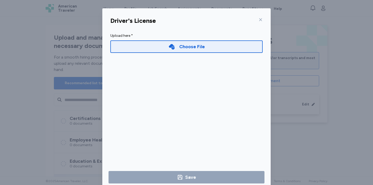
click at [191, 49] on div "Choose File" at bounding box center [192, 46] width 26 height 7
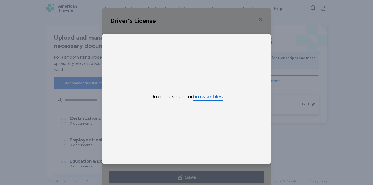
click at [201, 95] on button "browse files" at bounding box center [208, 97] width 30 height 8
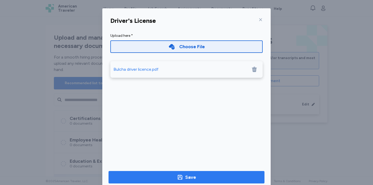
click at [176, 176] on span "Save" at bounding box center [187, 176] width 148 height 7
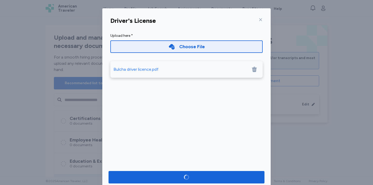
click at [219, 104] on div "Driver's License Upload here * Choose File Bulcha driver licence.pdf" at bounding box center [186, 102] width 168 height 175
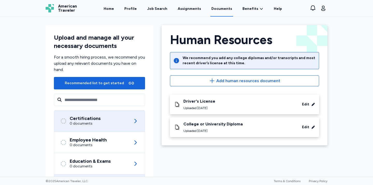
click at [83, 127] on div "Certifications 0 documents" at bounding box center [99, 120] width 78 height 21
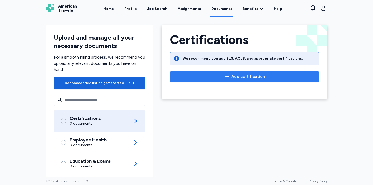
click at [203, 72] on button "Add certification" at bounding box center [244, 76] width 149 height 11
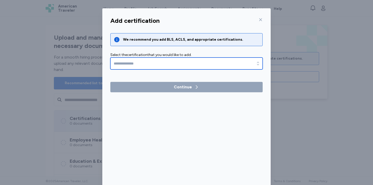
click at [153, 63] on input "text" at bounding box center [186, 63] width 152 height 12
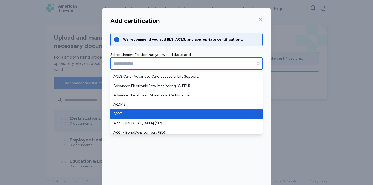
type input "****"
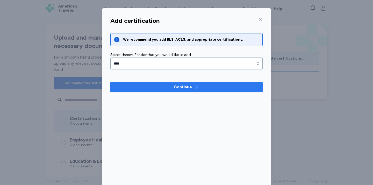
click at [169, 84] on span "Continue" at bounding box center [186, 87] width 144 height 6
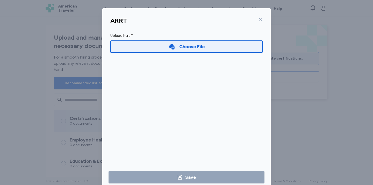
click at [161, 50] on div "Choose File" at bounding box center [186, 46] width 152 height 12
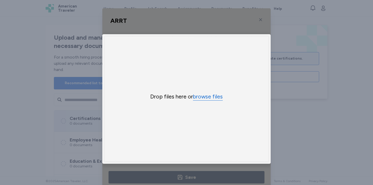
click at [201, 96] on button "browse files" at bounding box center [208, 97] width 30 height 8
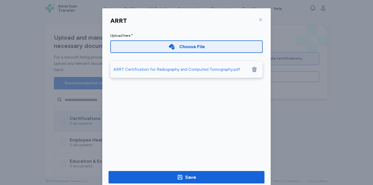
click at [183, 136] on div "ARRT Upload here * Choose File ARRT Certification for Radiography and Computed …" at bounding box center [186, 102] width 168 height 175
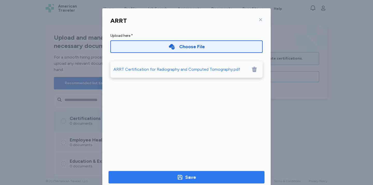
click at [176, 176] on span "Save" at bounding box center [187, 176] width 148 height 7
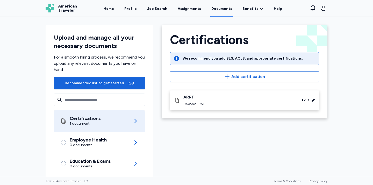
scroll to position [53, 0]
